Goal: Manage account settings

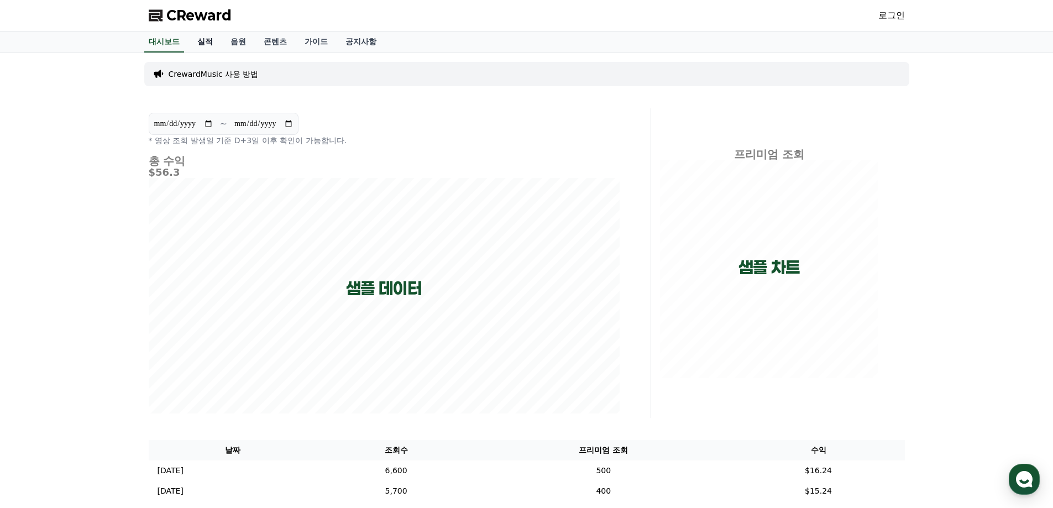
click at [209, 42] on link "실적" at bounding box center [204, 42] width 33 height 21
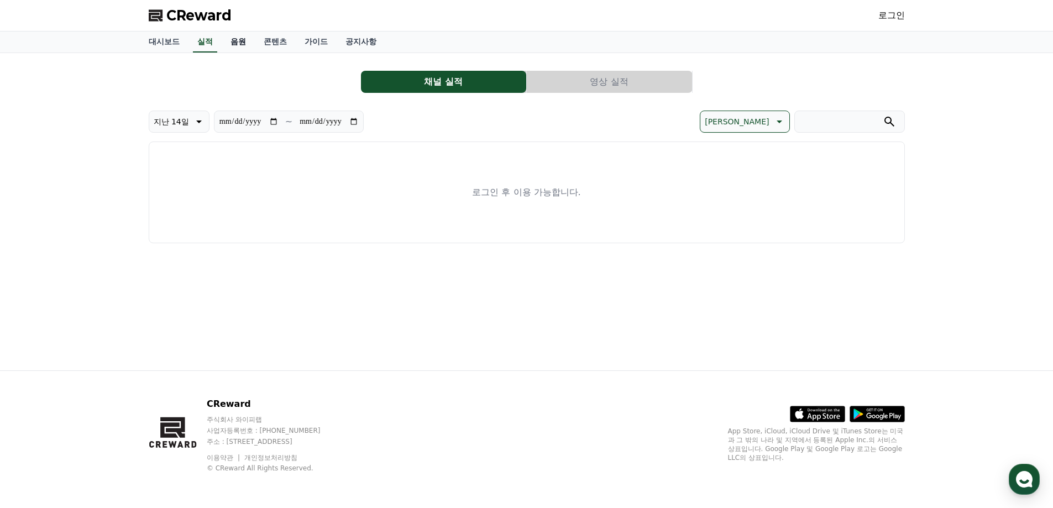
click at [248, 41] on link "음원" at bounding box center [238, 42] width 33 height 21
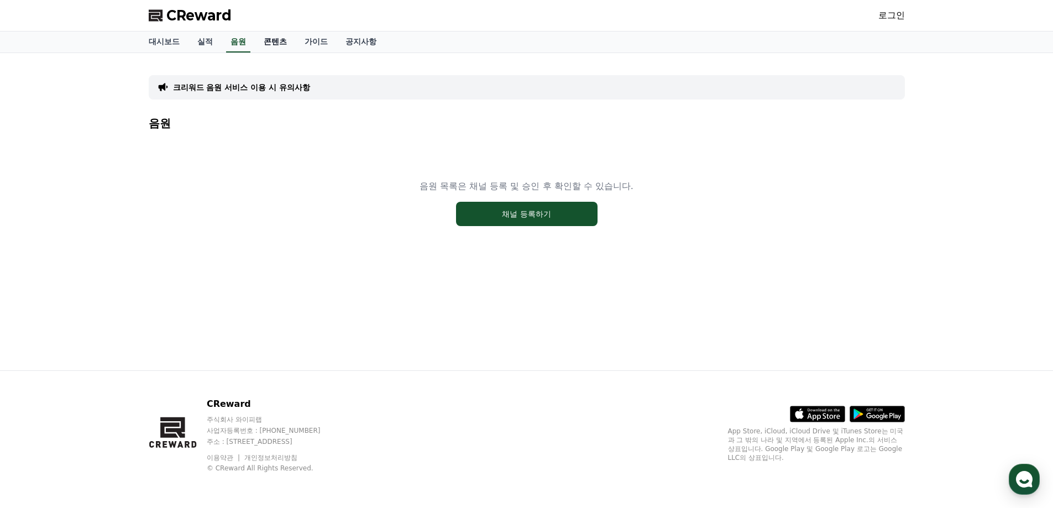
click at [272, 41] on link "콘텐츠" at bounding box center [275, 42] width 41 height 21
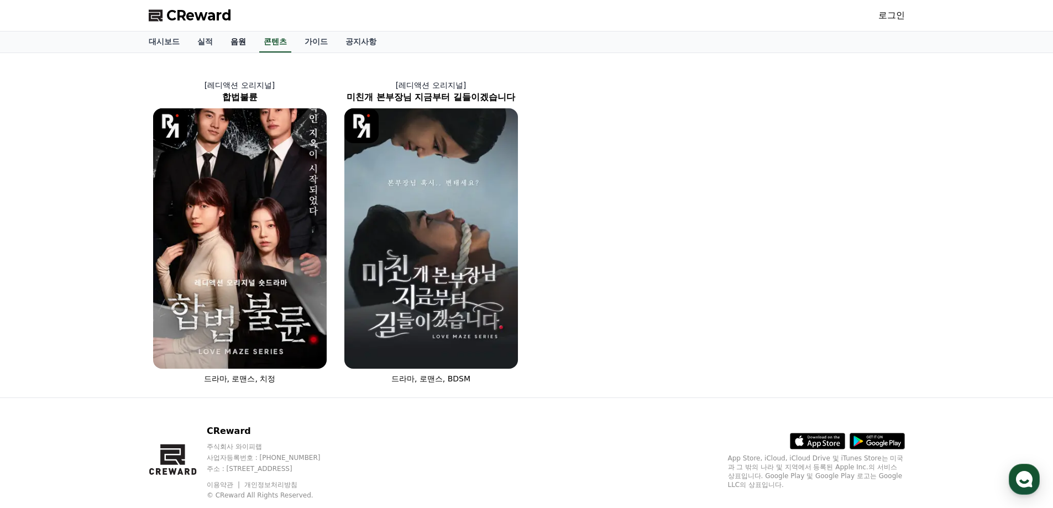
click at [245, 40] on link "음원" at bounding box center [238, 42] width 33 height 21
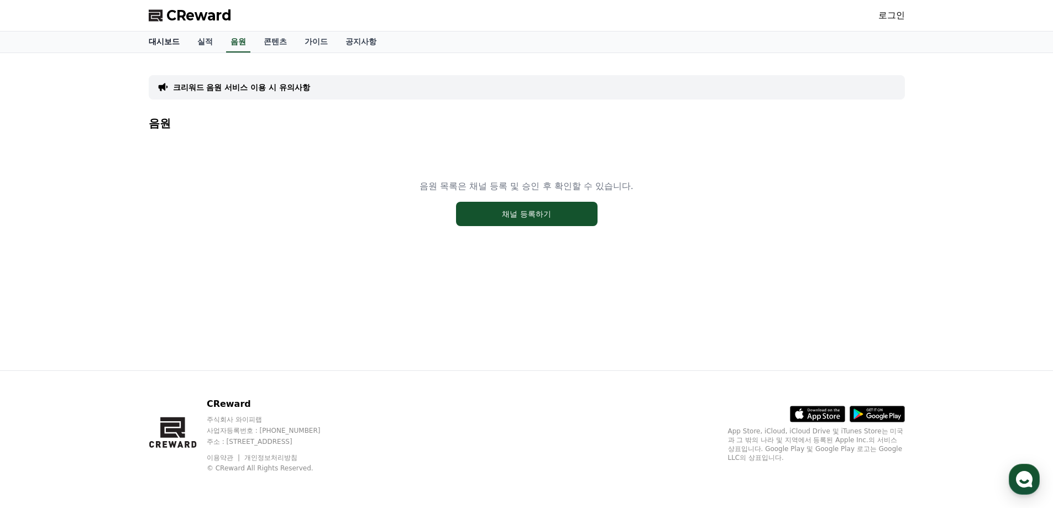
click at [157, 43] on link "대시보드" at bounding box center [164, 42] width 49 height 21
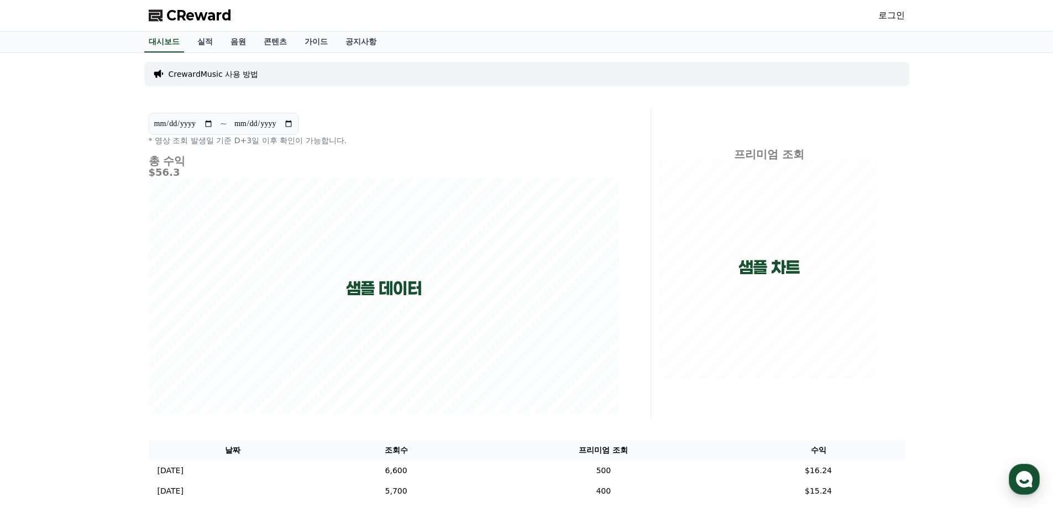
click at [196, 20] on span "CReward" at bounding box center [198, 16] width 65 height 18
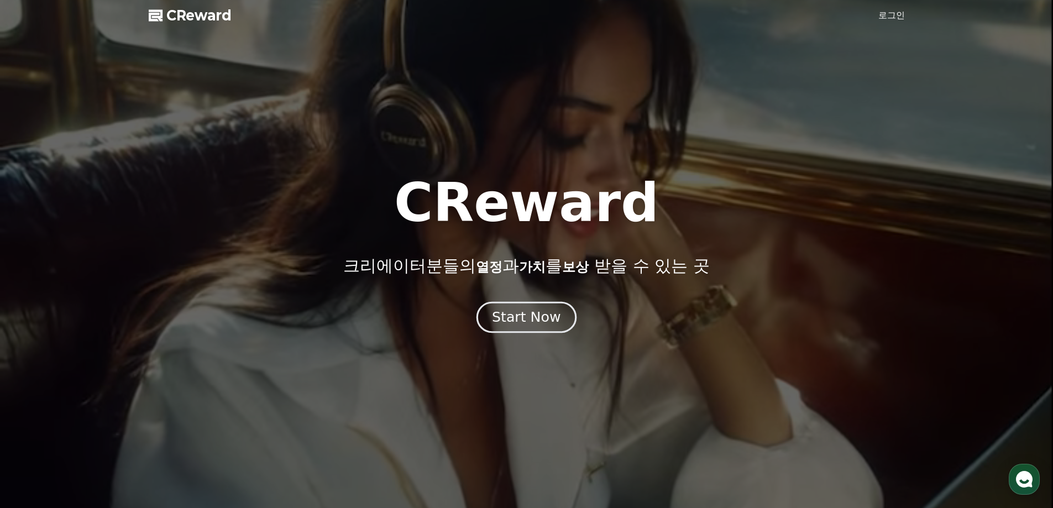
click at [533, 318] on div "Start Now" at bounding box center [526, 317] width 69 height 19
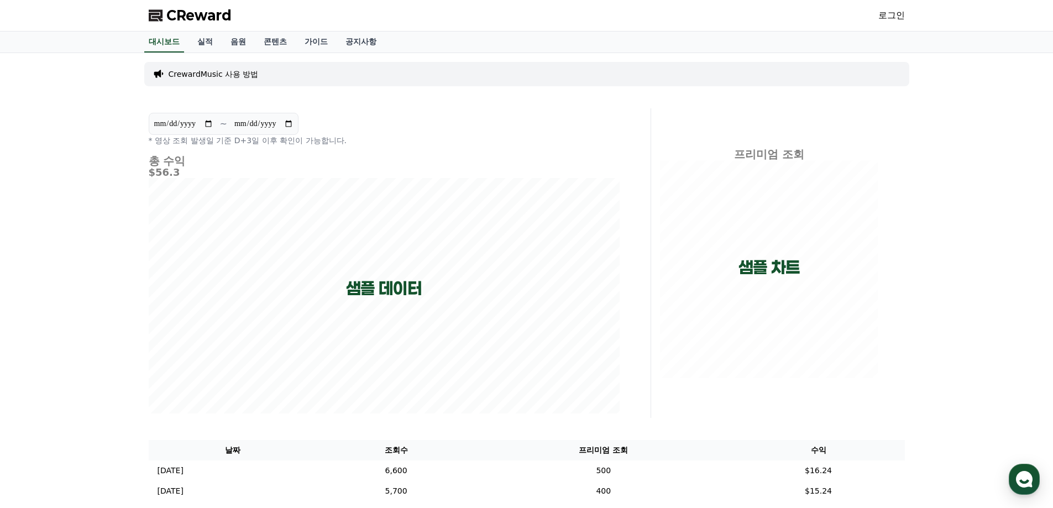
click at [883, 17] on link "로그인" at bounding box center [891, 15] width 27 height 13
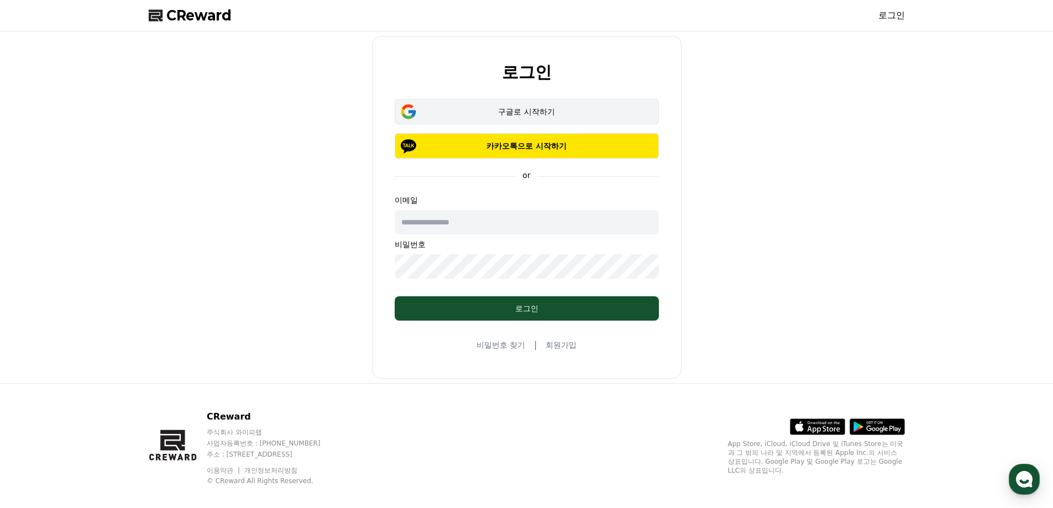
click at [547, 112] on div "구글로 시작하기" at bounding box center [527, 111] width 232 height 11
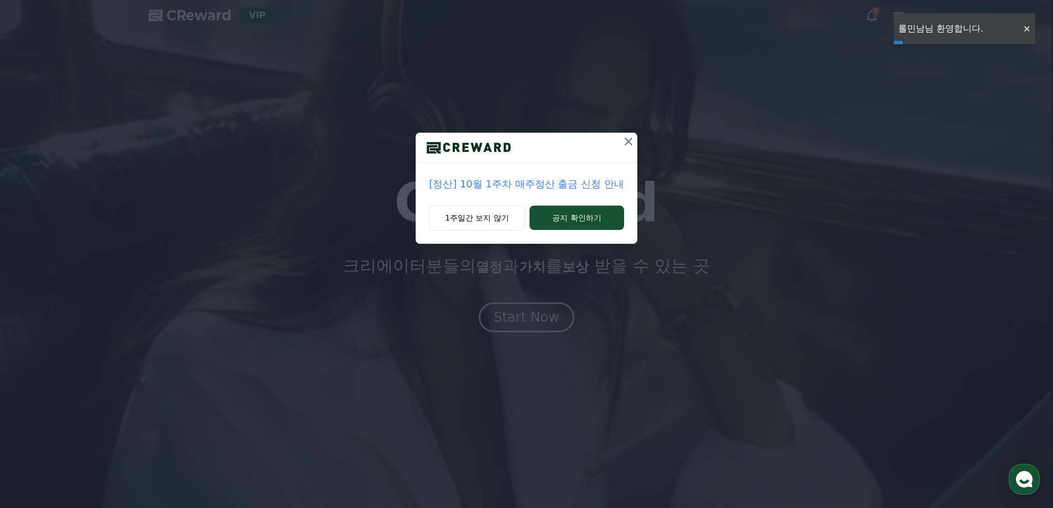
click at [625, 146] on icon at bounding box center [628, 141] width 13 height 13
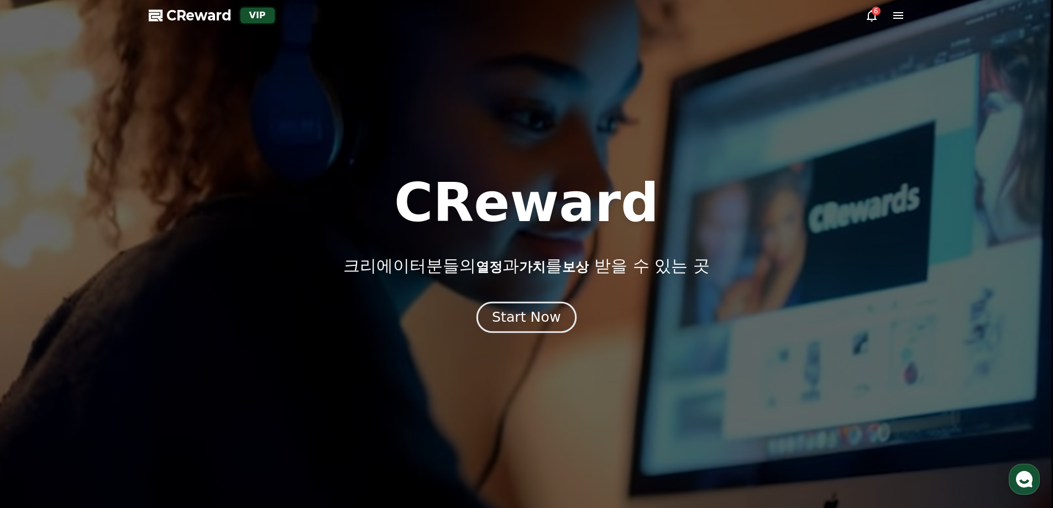
click at [533, 319] on div "Start Now" at bounding box center [526, 317] width 69 height 19
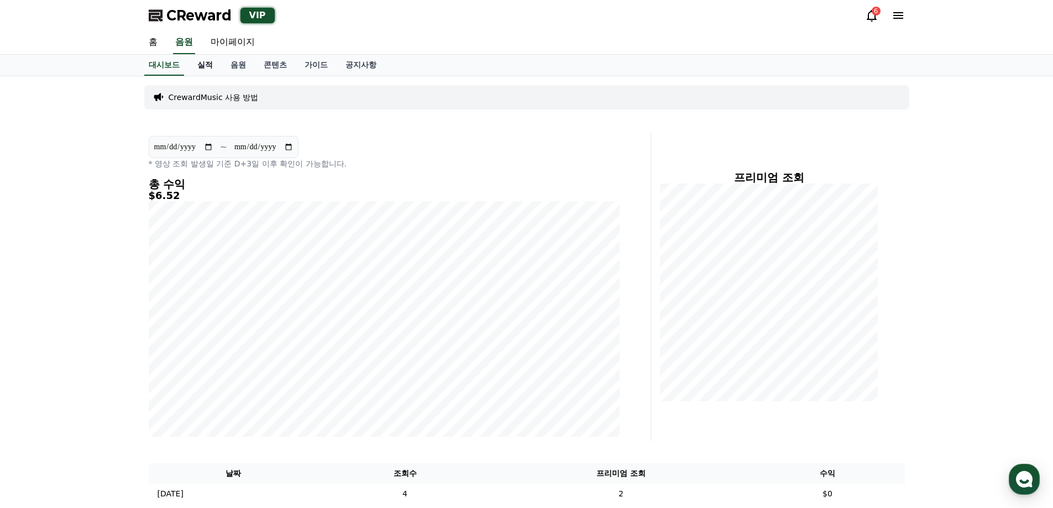
click at [195, 75] on link "실적" at bounding box center [204, 65] width 33 height 21
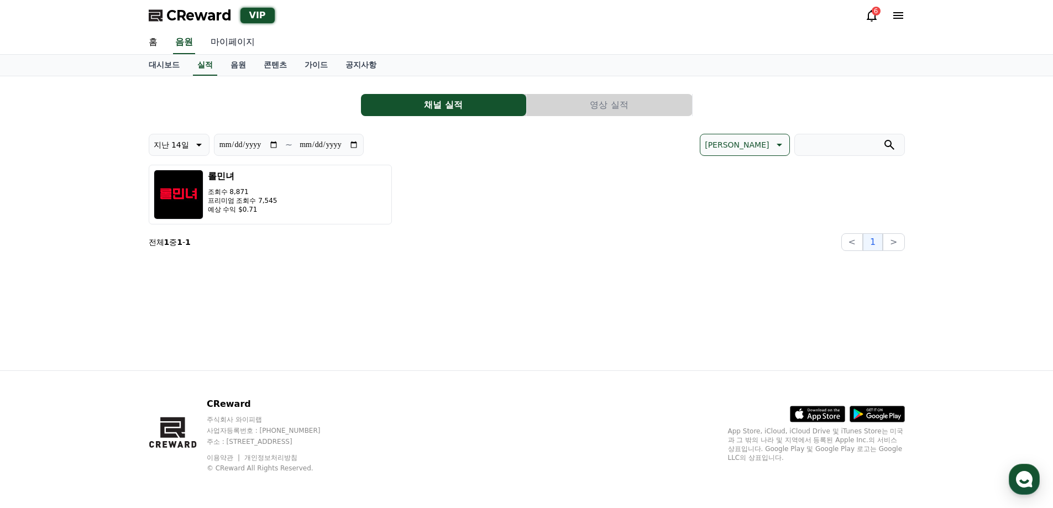
click at [221, 42] on link "마이페이지" at bounding box center [233, 42] width 62 height 23
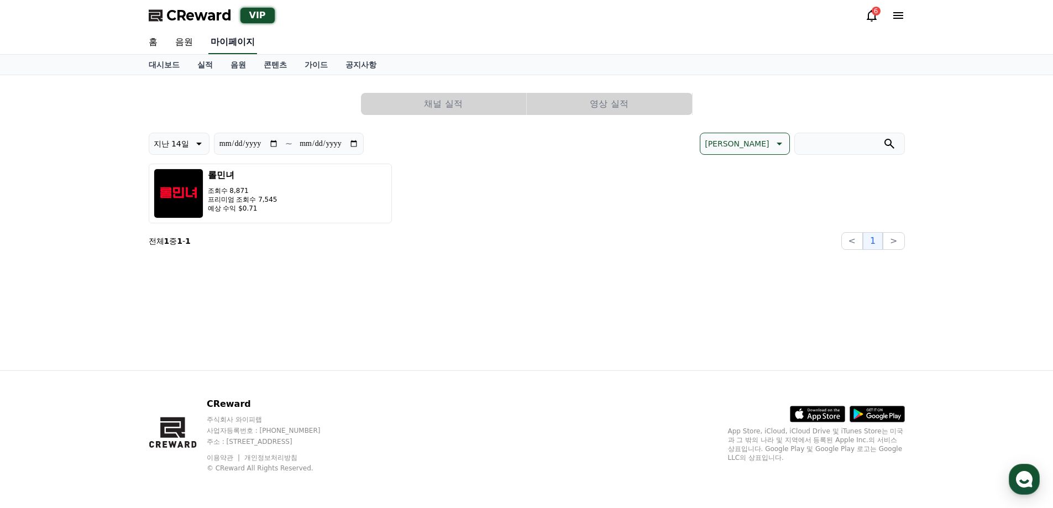
select select "**********"
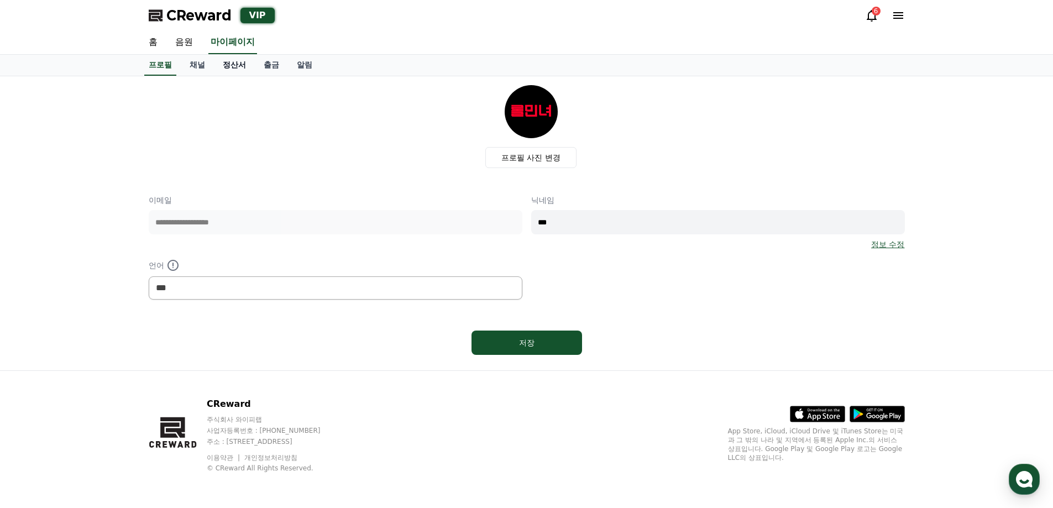
click at [226, 63] on link "정산서" at bounding box center [234, 65] width 41 height 21
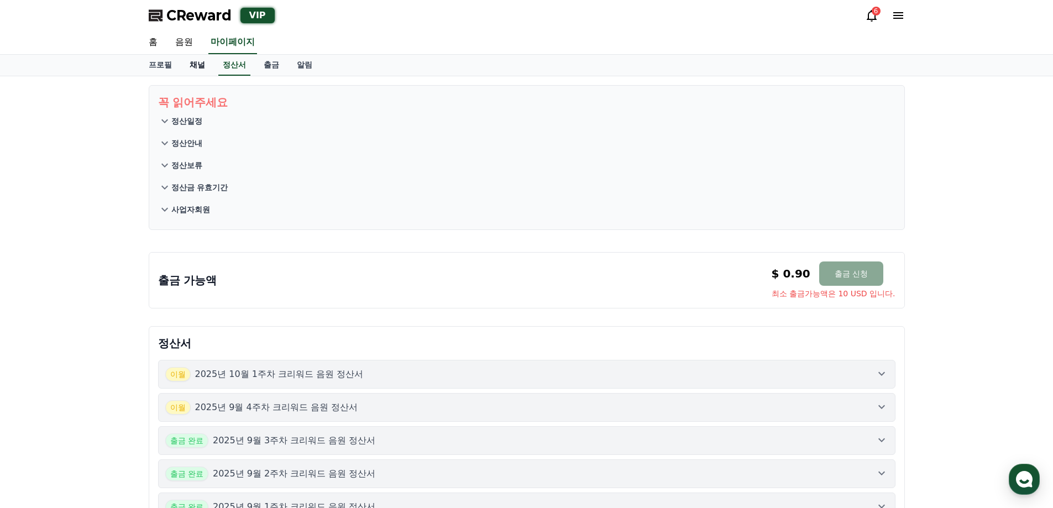
click at [191, 71] on link "채널" at bounding box center [197, 65] width 33 height 21
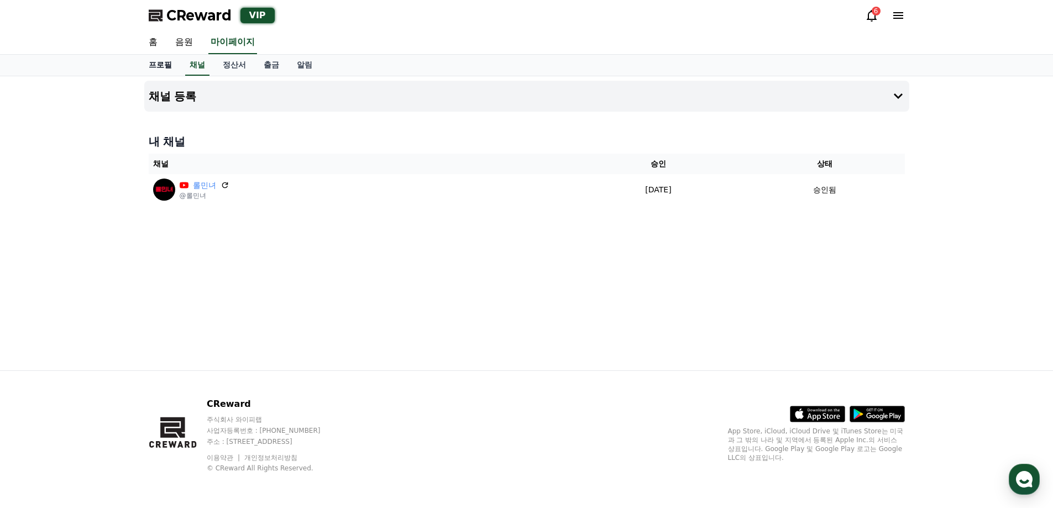
click at [149, 64] on link "프로필" at bounding box center [160, 65] width 41 height 21
select select "**********"
